Goal: Navigation & Orientation: Understand site structure

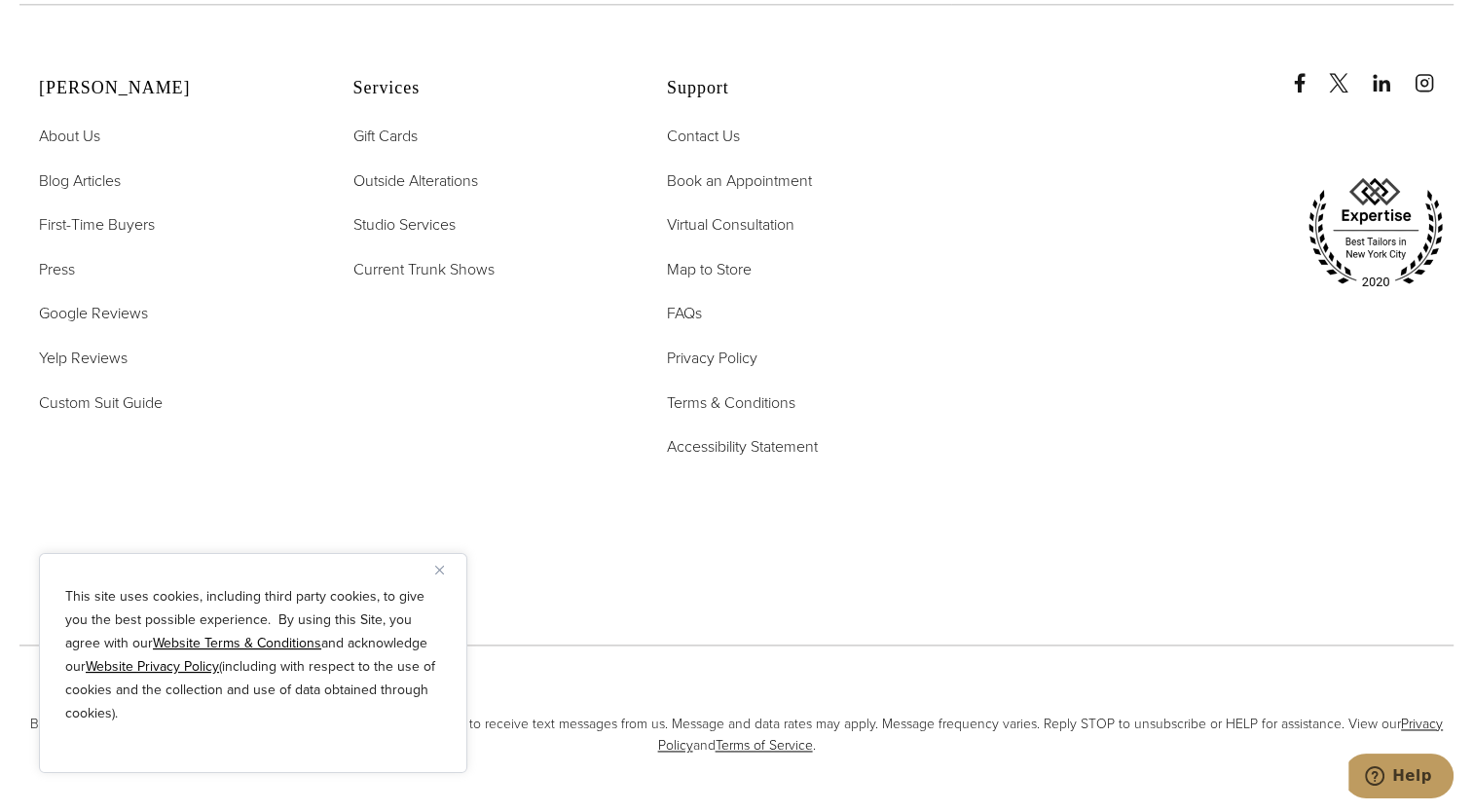
scroll to position [9985, 0]
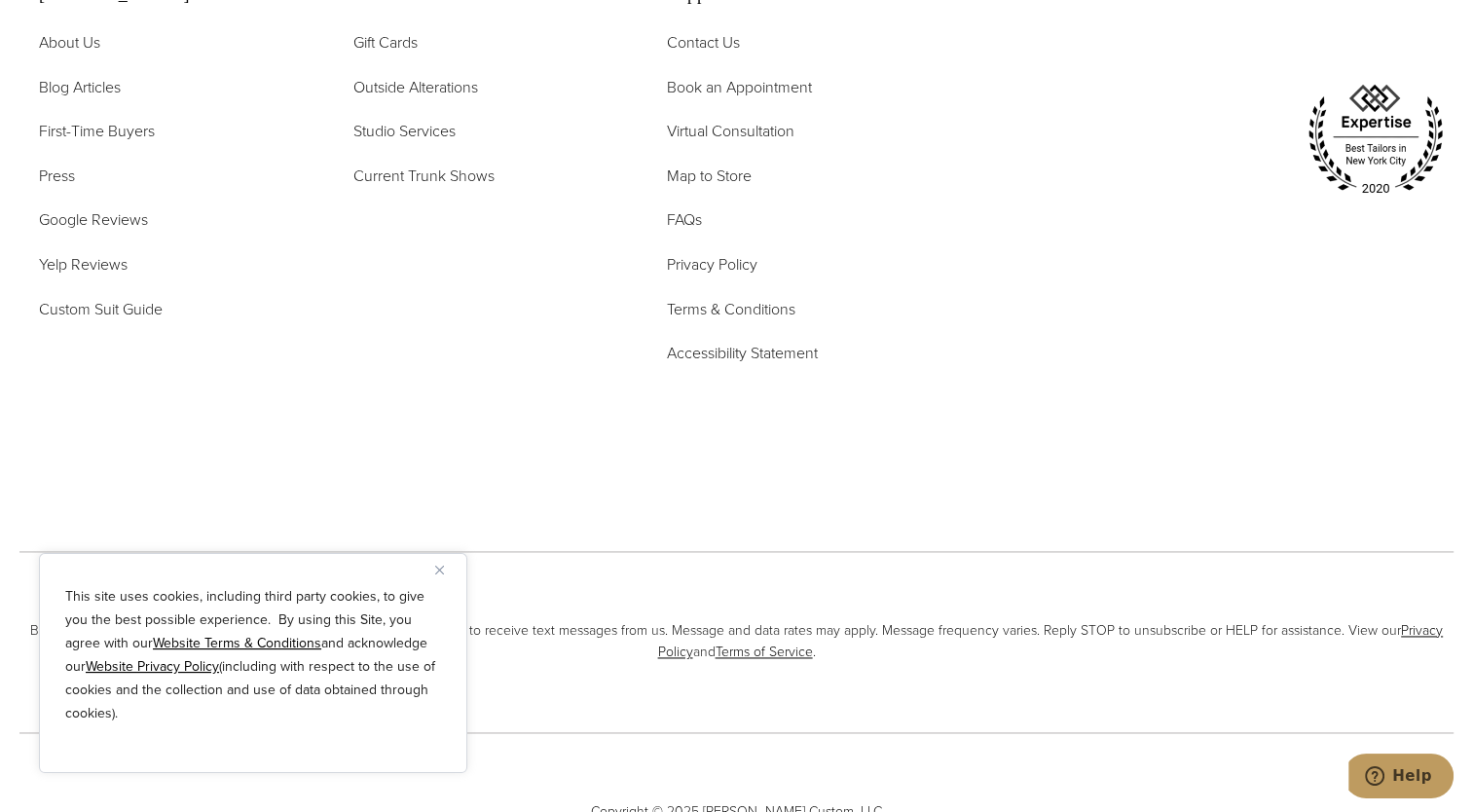
click at [438, 560] on button "Close" at bounding box center [447, 569] width 23 height 23
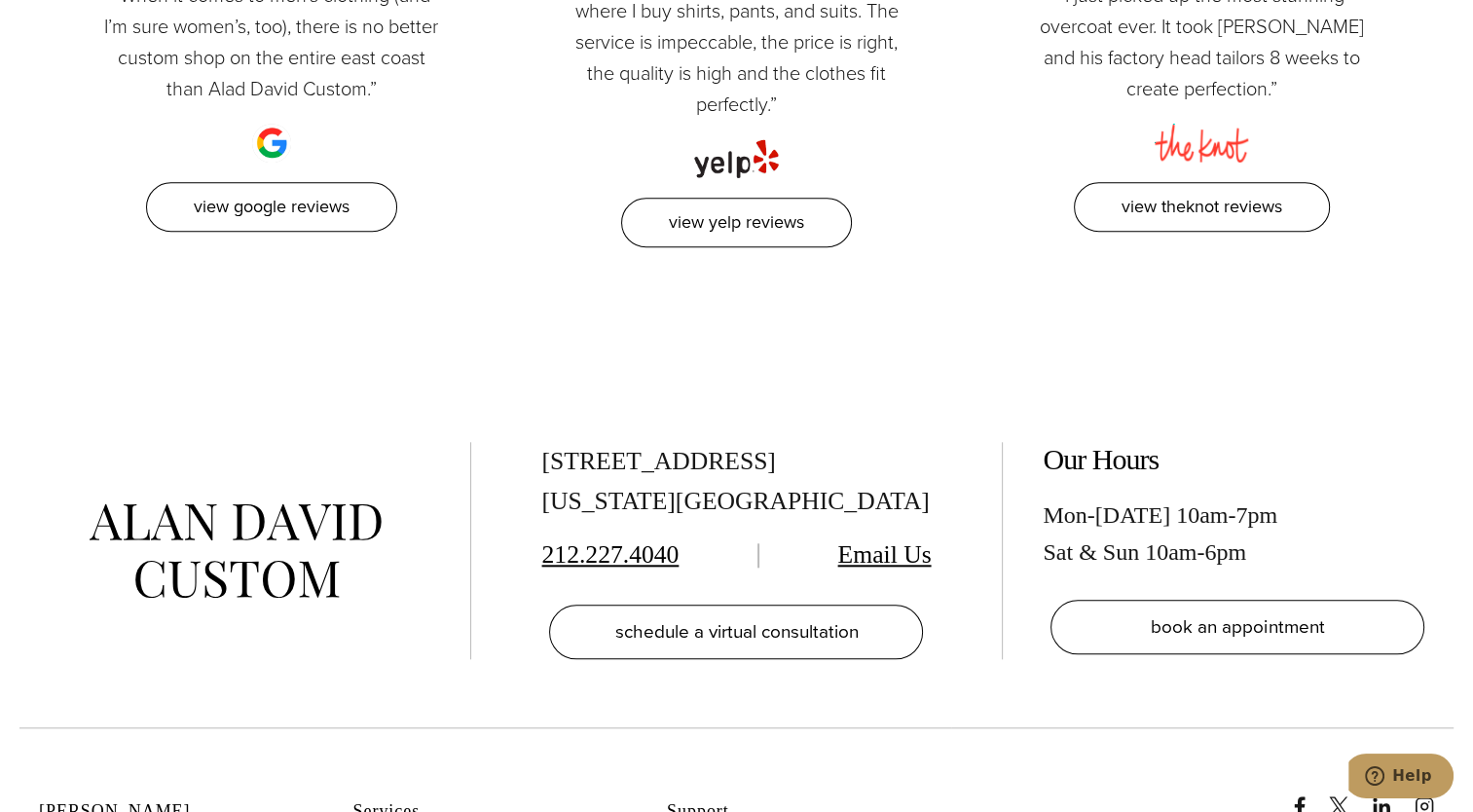
scroll to position [9212, 0]
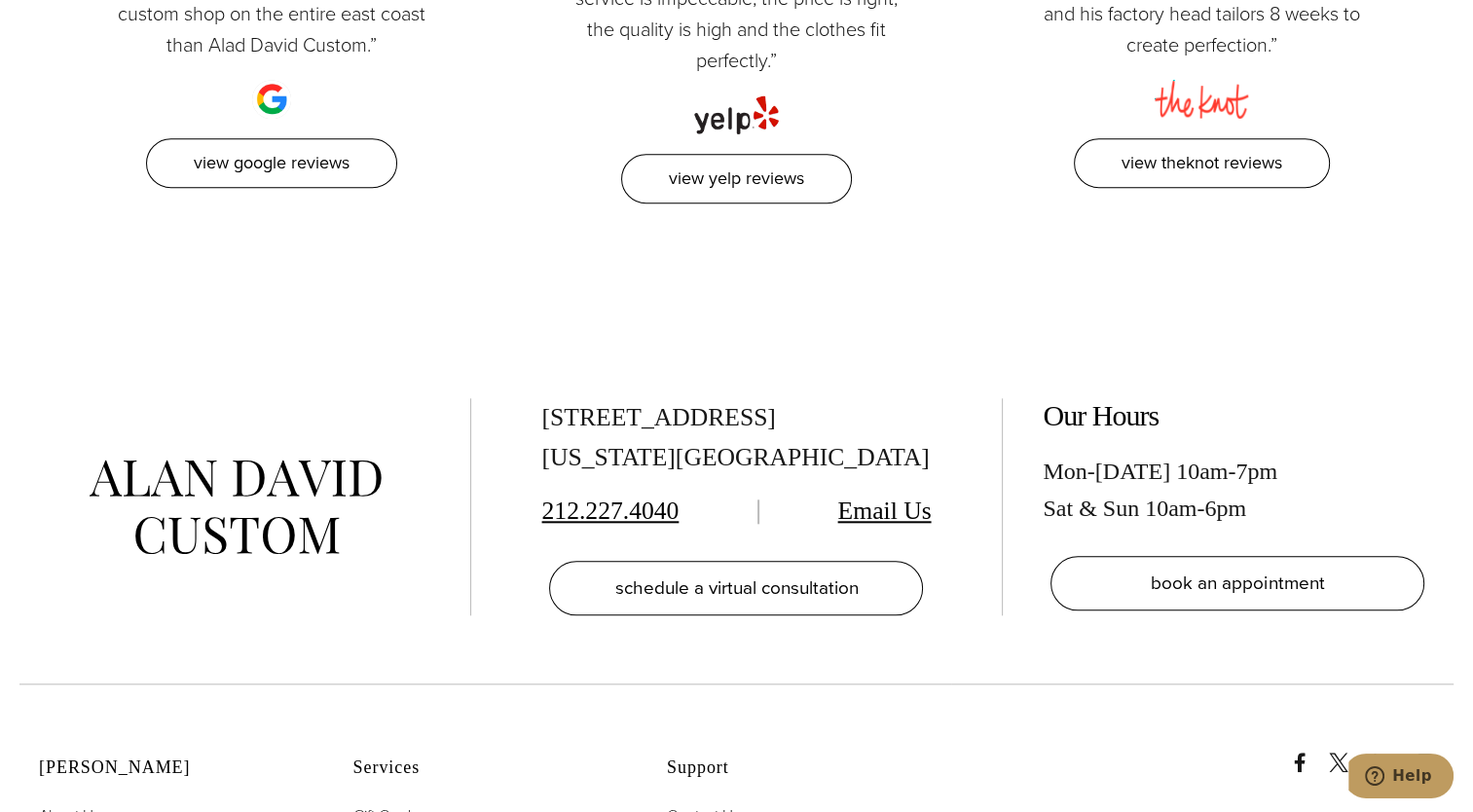
click at [1423, 733] on link "instagram" at bounding box center [1434, 752] width 39 height 39
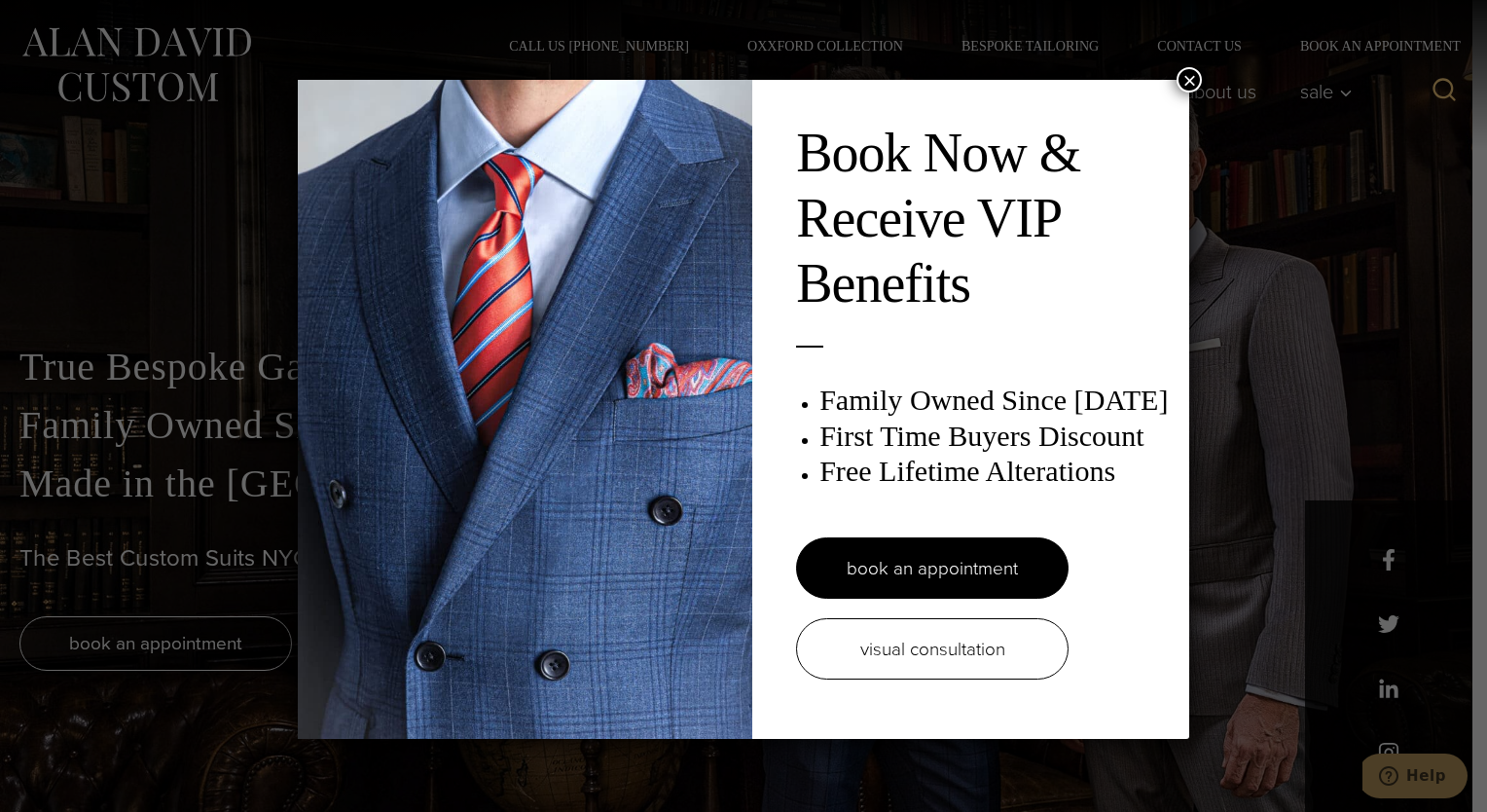
click at [1189, 76] on button "×" at bounding box center [1189, 80] width 25 height 25
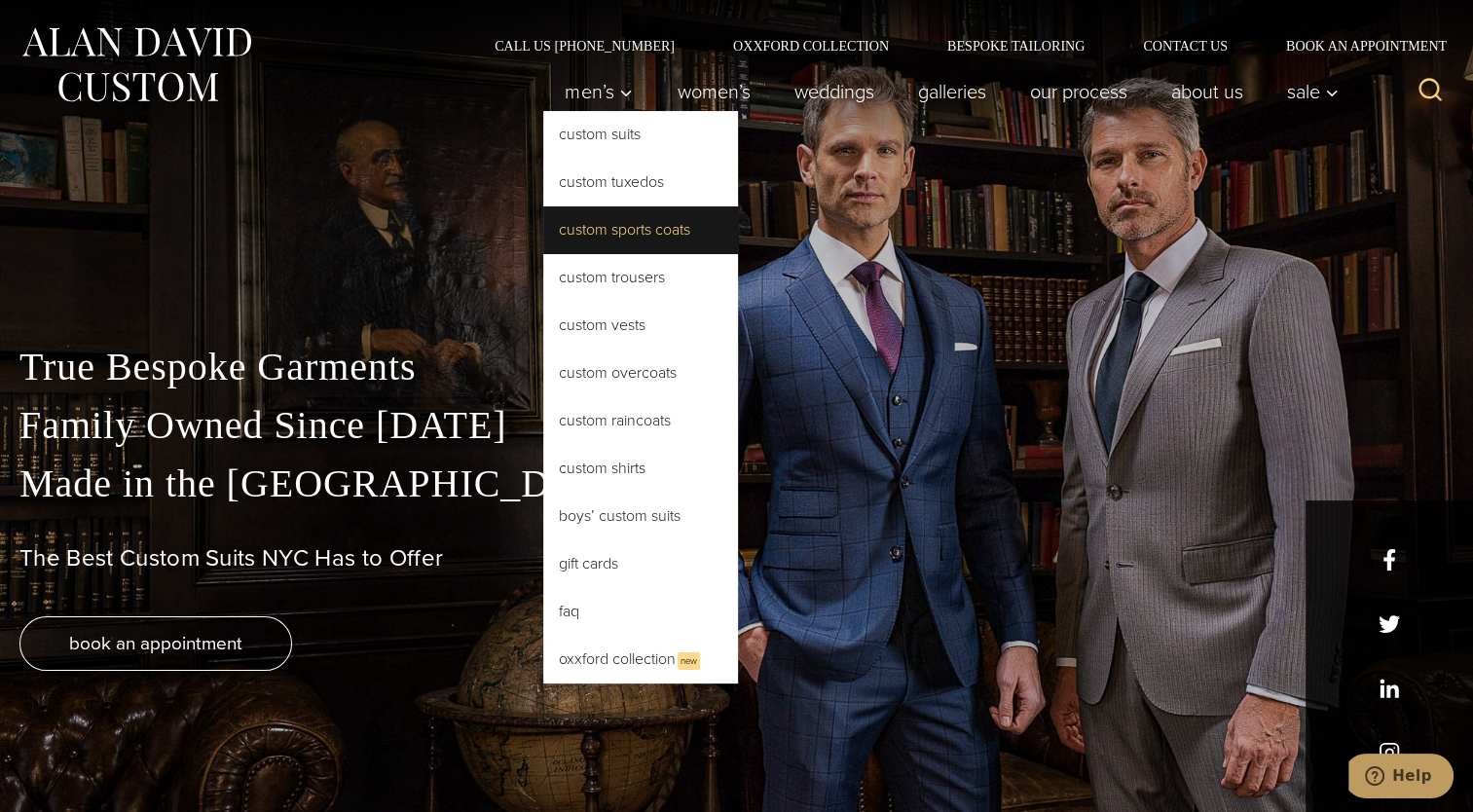
click at [677, 231] on link "Custom Sports Coats" at bounding box center [639, 229] width 194 height 47
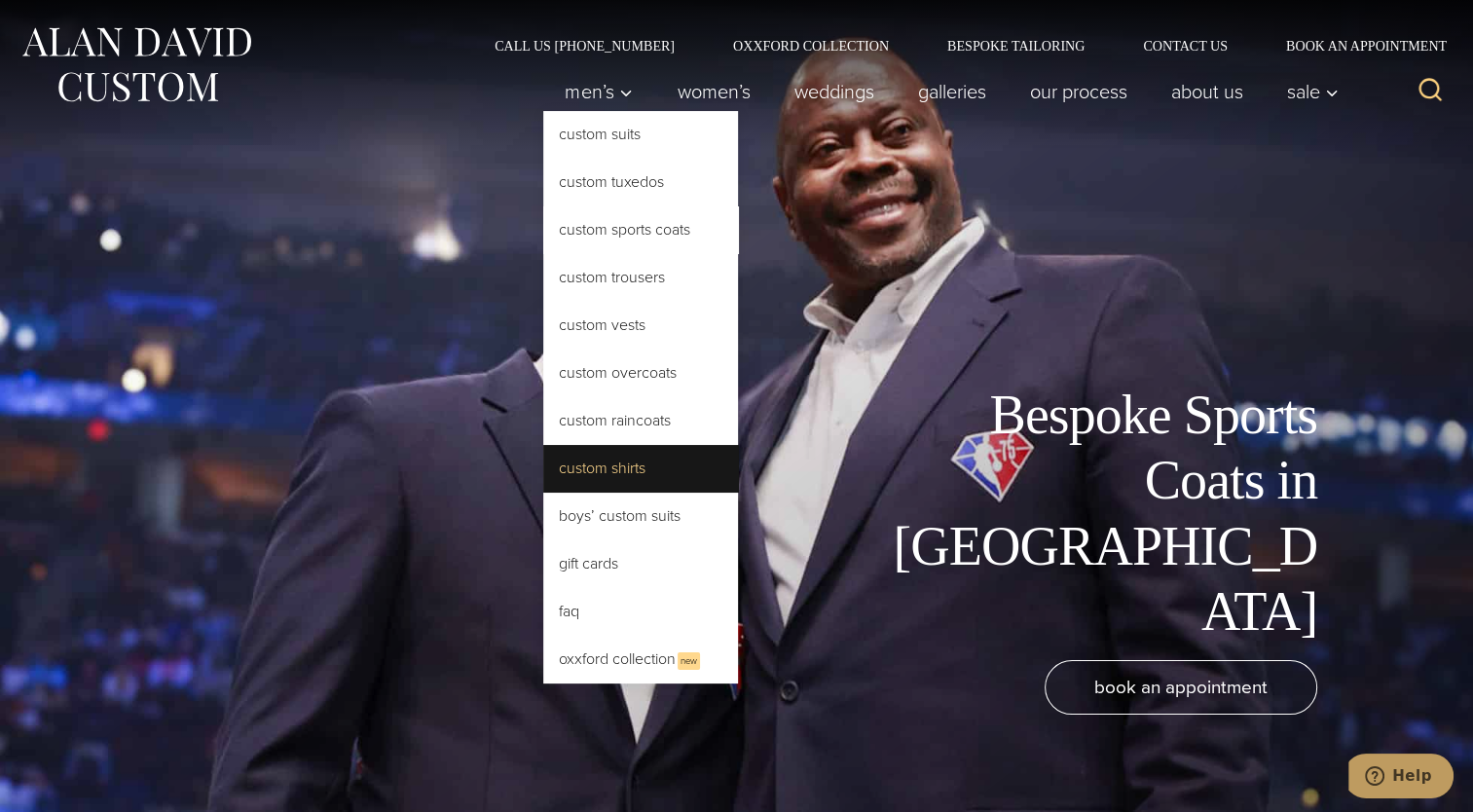
click at [618, 461] on link "Custom Shirts" at bounding box center [639, 468] width 194 height 47
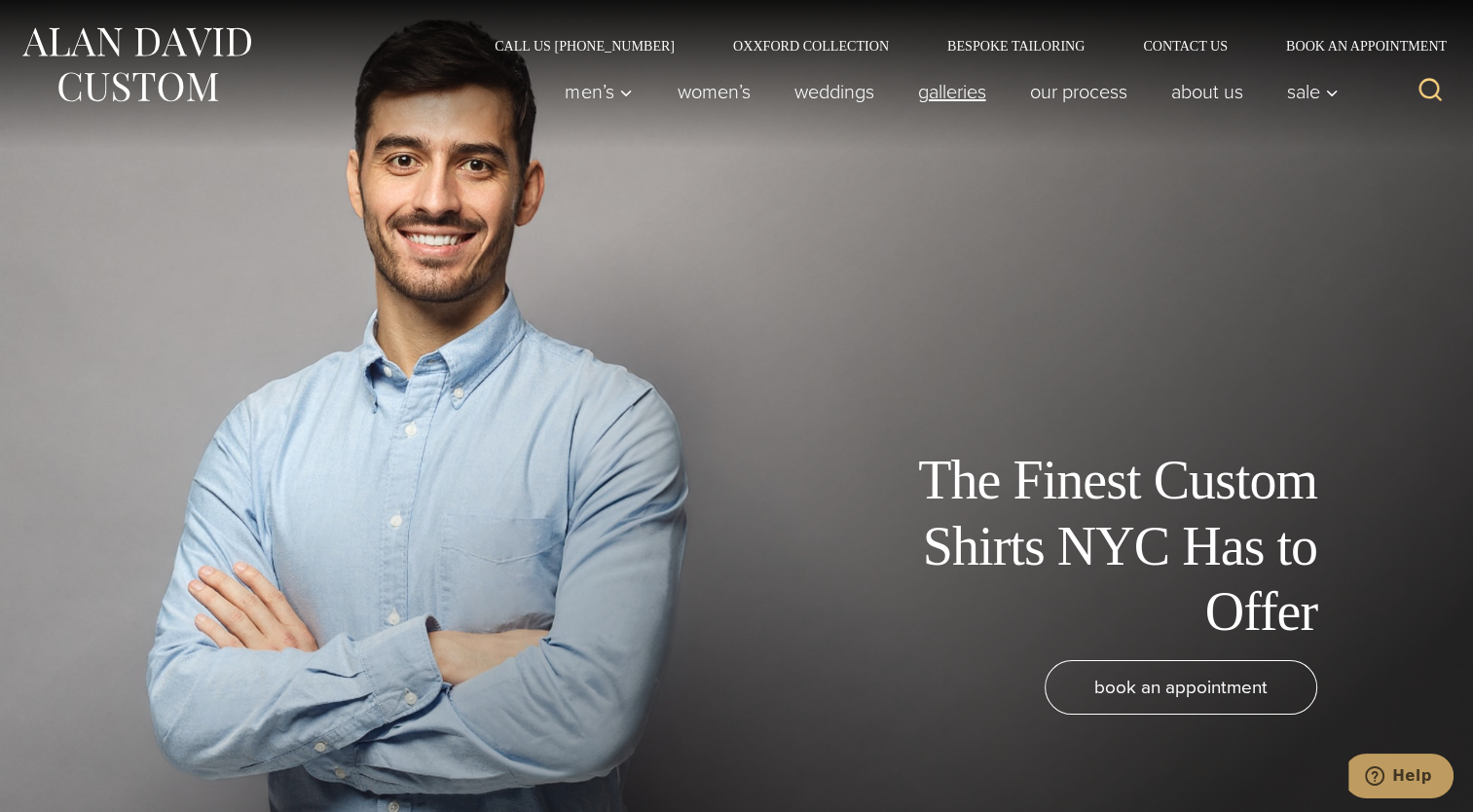
click at [951, 99] on link "Galleries" at bounding box center [951, 92] width 112 height 39
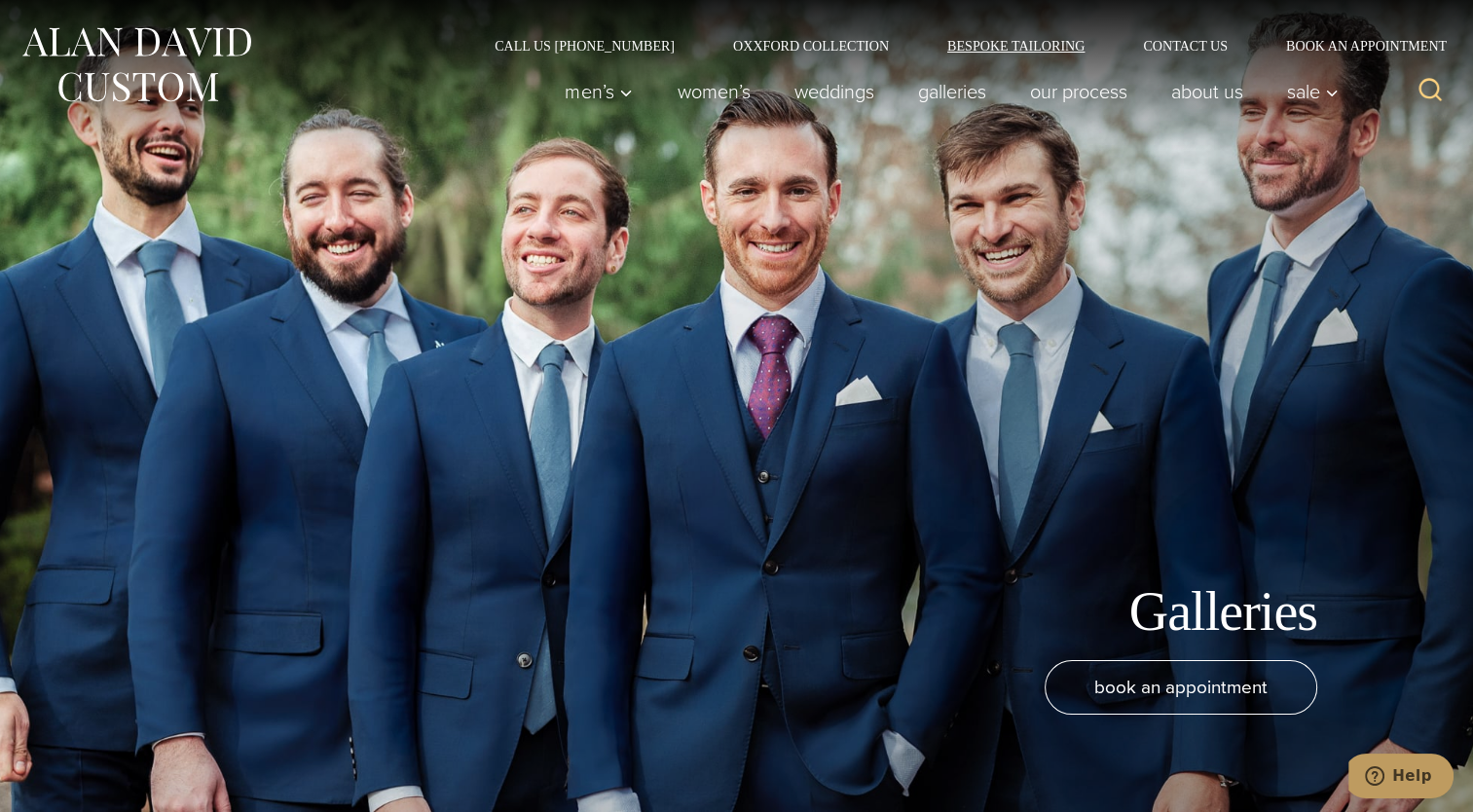
click at [1025, 41] on link "Bespoke Tailoring" at bounding box center [1015, 46] width 195 height 14
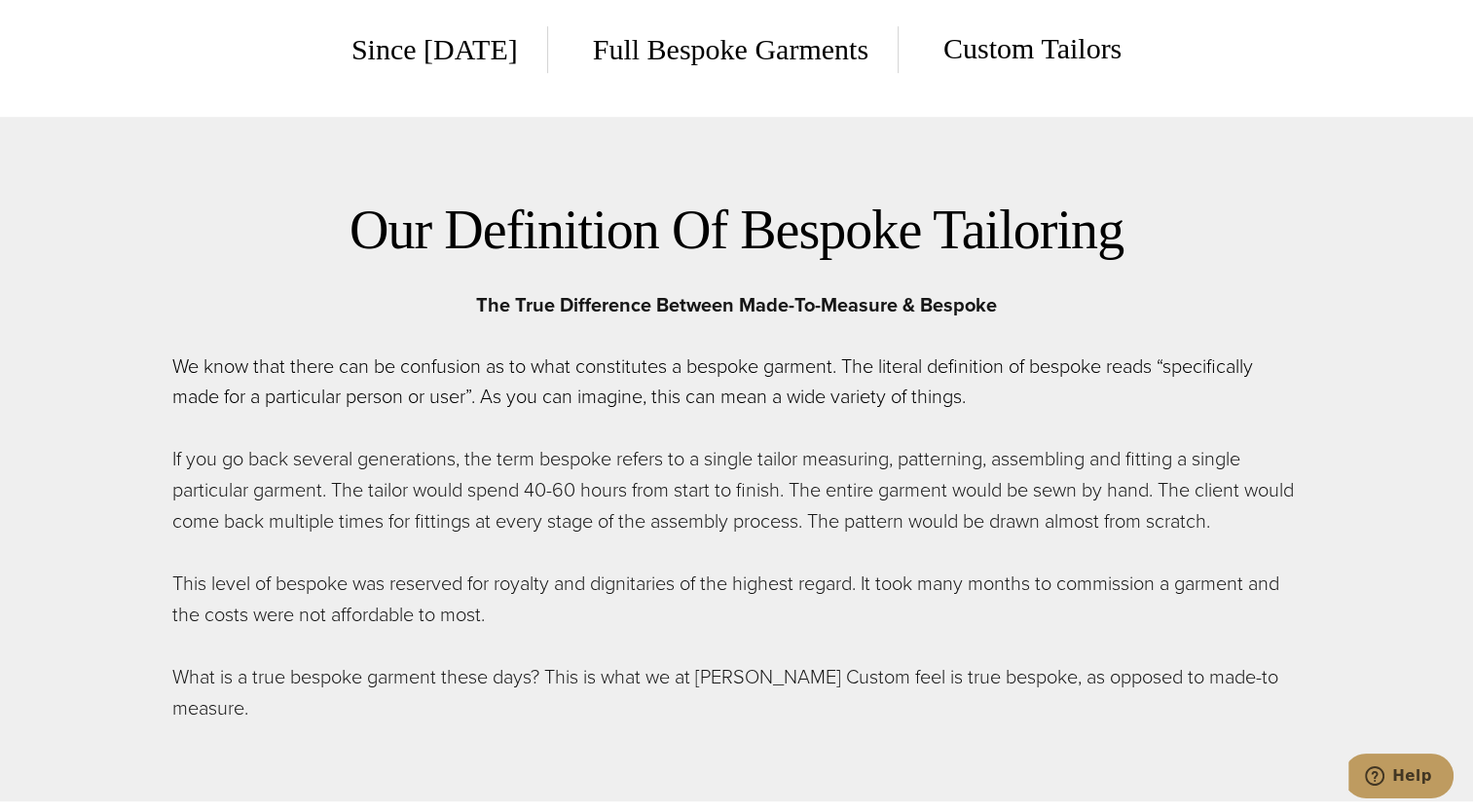
scroll to position [125, 0]
